Goal: Task Accomplishment & Management: Manage account settings

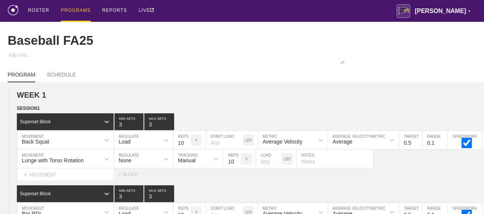
click at [83, 10] on div "PROGRAMS" at bounding box center [76, 11] width 30 height 22
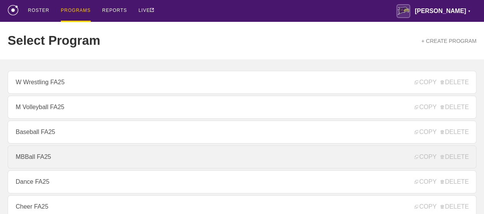
scroll to position [153, 0]
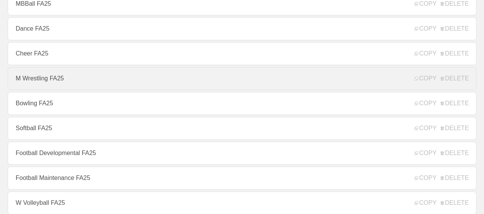
click at [40, 89] on link "M Wrestling FA25" at bounding box center [242, 78] width 469 height 23
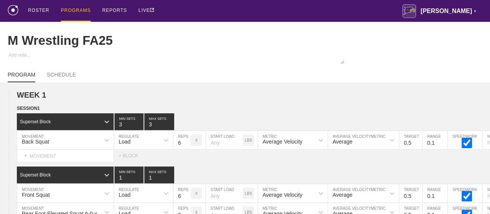
type textarea "x"
type input "M Wrestling FA25"
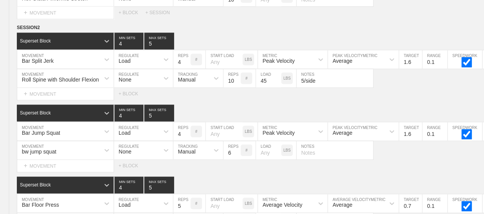
scroll to position [5076, 0]
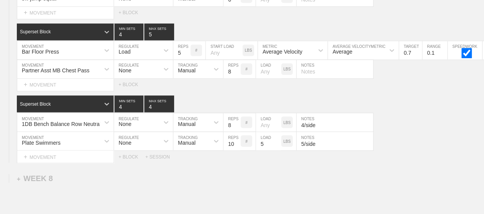
click at [175, 82] on div "SESSION 2 Superset Block 4 MIN SETS 5 MAX SETS DUPLICATE INSERT MOVEMENT AFTER …" at bounding box center [242, 17] width 484 height 292
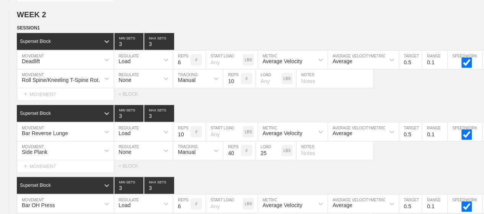
scroll to position [0, 0]
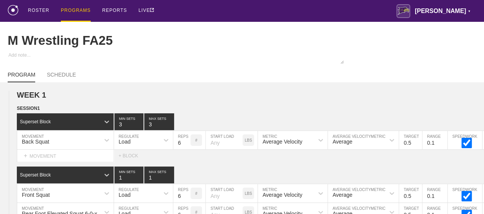
click at [80, 8] on div "PROGRAMS" at bounding box center [76, 11] width 30 height 22
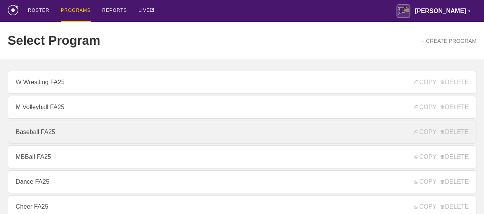
click at [43, 134] on link "Baseball FA25" at bounding box center [242, 132] width 469 height 23
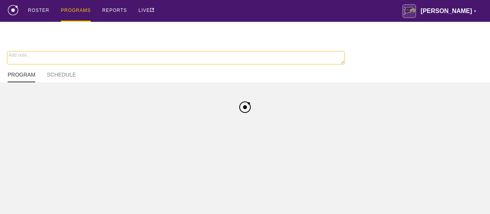
type textarea "x"
type input "Baseball FA25"
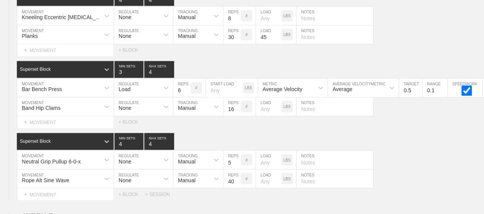
scroll to position [5118, 0]
